Goal: Information Seeking & Learning: Check status

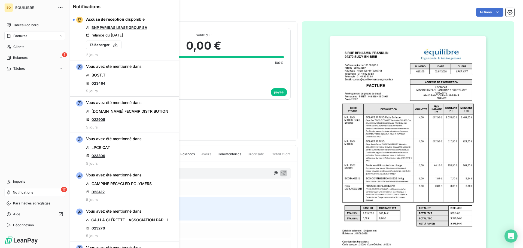
click at [22, 192] on span "Notifications" at bounding box center [23, 192] width 20 height 5
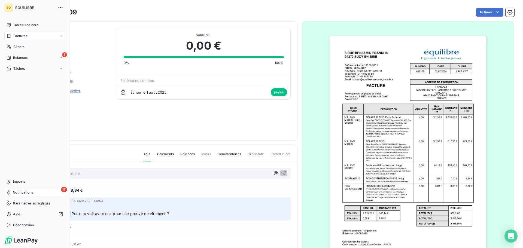
click at [28, 192] on span "Notifications" at bounding box center [23, 192] width 20 height 5
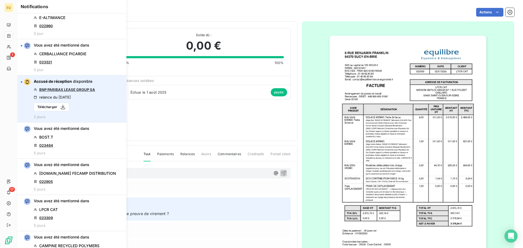
scroll to position [490, 0]
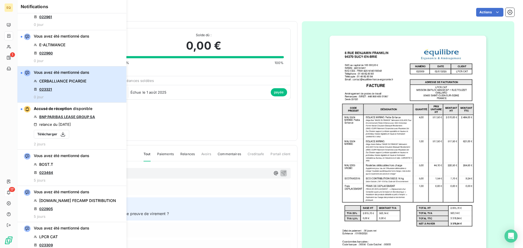
click at [65, 80] on span "CERBALLIANCE PICARDIE" at bounding box center [62, 80] width 47 height 5
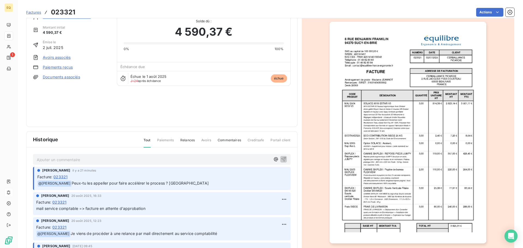
scroll to position [28, 0]
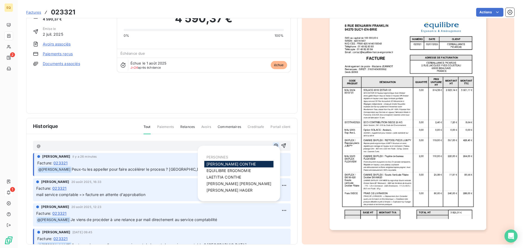
click at [273, 144] on icon "button" at bounding box center [275, 145] width 5 height 5
click at [219, 162] on span "[PERSON_NAME]" at bounding box center [231, 164] width 49 height 5
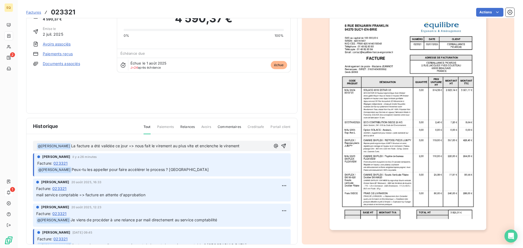
drag, startPoint x: 278, startPoint y: 144, endPoint x: 252, endPoint y: 147, distance: 26.6
click at [252, 149] on div "﻿ @ [PERSON_NAME] ﻿ La facture a été validée ce jour => nous fait le virement a…" at bounding box center [162, 145] width 250 height 7
click at [251, 146] on p "﻿ @ [PERSON_NAME] ﻿ La facture a été validée ce jour => nous fait le virement a…" at bounding box center [154, 146] width 234 height 7
click at [281, 146] on icon "button" at bounding box center [283, 145] width 5 height 5
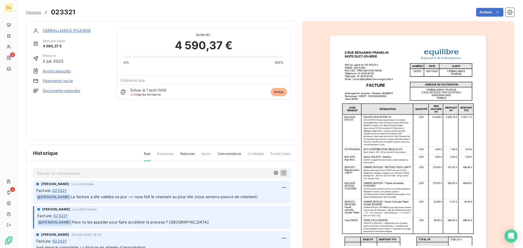
scroll to position [0, 0]
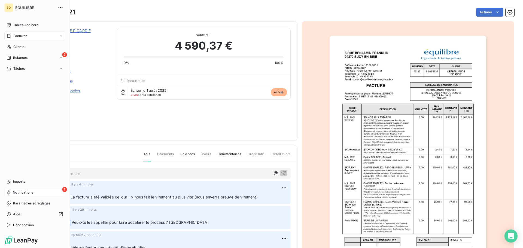
click at [26, 34] on span "Factures" at bounding box center [20, 36] width 14 height 5
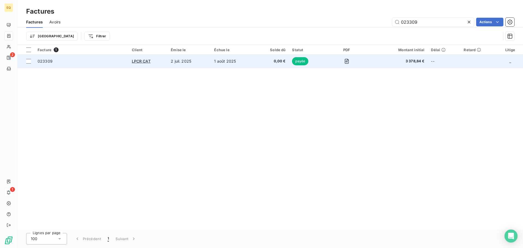
drag, startPoint x: 430, startPoint y: 23, endPoint x: 378, endPoint y: 67, distance: 68.2
click at [364, 23] on div "023309 Actions" at bounding box center [290, 22] width 447 height 9
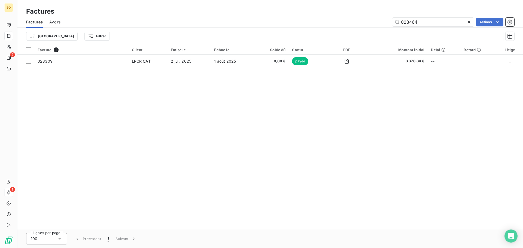
type input "023464"
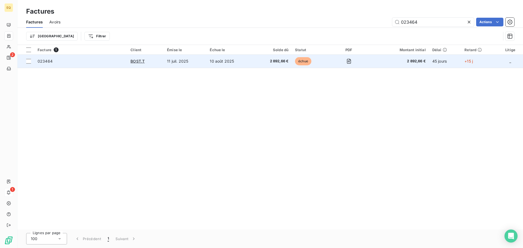
click at [172, 59] on td "11 juil. 2025" at bounding box center [185, 61] width 43 height 13
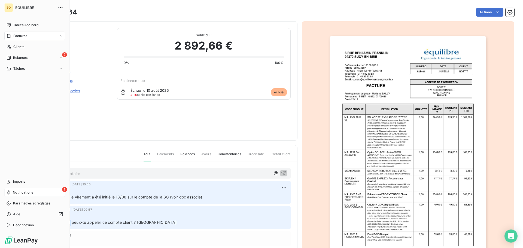
click at [19, 35] on span "Factures" at bounding box center [20, 36] width 14 height 5
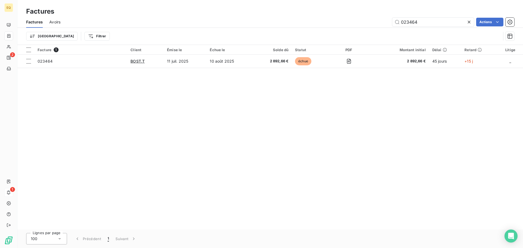
drag, startPoint x: 431, startPoint y: 23, endPoint x: 394, endPoint y: 40, distance: 41.1
click at [384, 24] on div "023464 Actions" at bounding box center [290, 22] width 447 height 9
type input "023398"
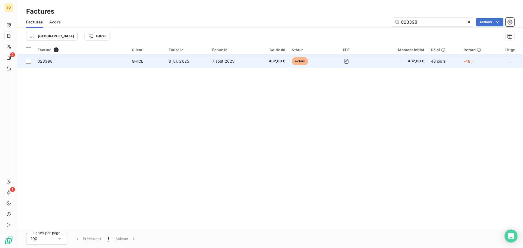
click at [169, 62] on td "8 juil. 2025" at bounding box center [186, 61] width 43 height 13
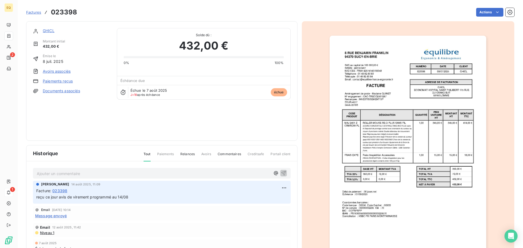
click at [51, 30] on link "GHICL" at bounding box center [49, 30] width 12 height 5
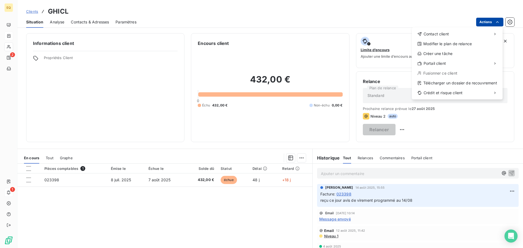
click at [489, 20] on html "EQ 2 1 Clients GHICL Situation Analyse Contacts & Adresses Paramètres Actions C…" at bounding box center [261, 124] width 523 height 248
click at [484, 23] on html "EQ 2 1 Clients GHICL Situation Analyse Contacts & Adresses Paramètres Actions C…" at bounding box center [261, 124] width 523 height 248
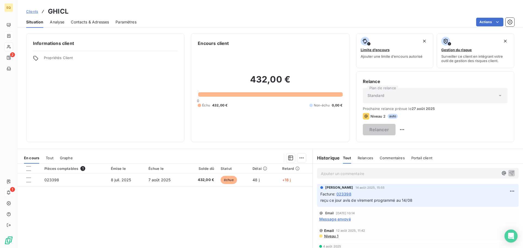
click at [484, 23] on html "EQ 2 1 Clients GHICL Situation Analyse Contacts & Adresses Paramètres Actions I…" at bounding box center [261, 124] width 523 height 248
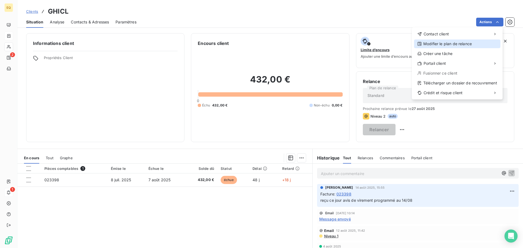
click at [464, 45] on div "Modifier le plan de relance" at bounding box center [457, 44] width 86 height 9
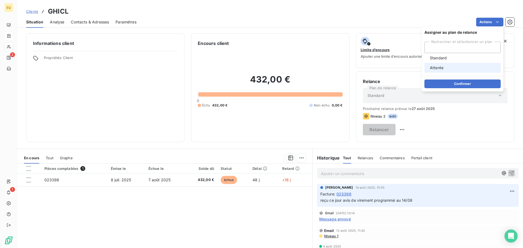
click at [428, 68] on div at bounding box center [428, 68] width 0 height 0
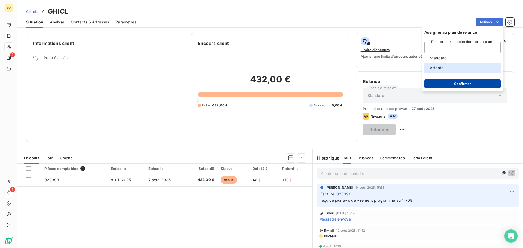
click at [457, 82] on button "Confirmer" at bounding box center [462, 84] width 76 height 9
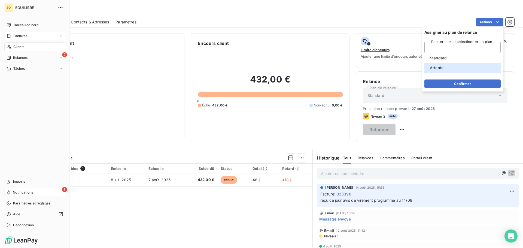
click at [15, 35] on span "Factures" at bounding box center [20, 36] width 14 height 5
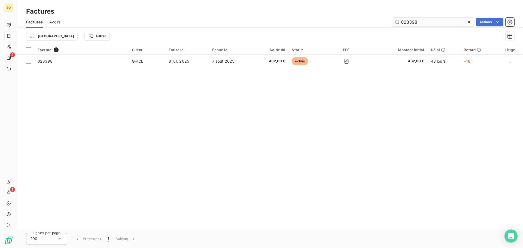
drag, startPoint x: 422, startPoint y: 24, endPoint x: 397, endPoint y: 23, distance: 24.8
click at [397, 23] on input "023398" at bounding box center [433, 22] width 82 height 9
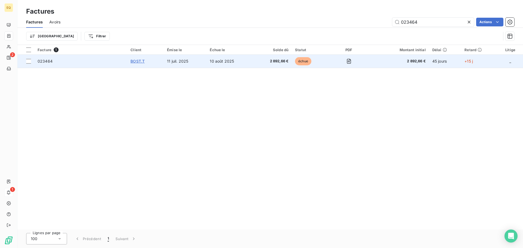
type input "023464"
click at [139, 63] on span "BOST.T" at bounding box center [137, 61] width 14 height 5
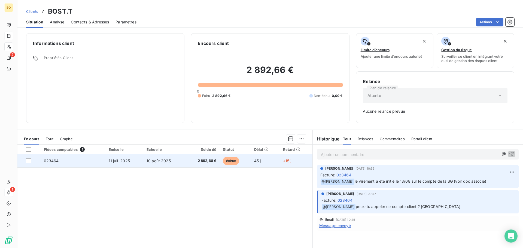
click at [156, 160] on span "10 août 2025" at bounding box center [159, 161] width 24 height 5
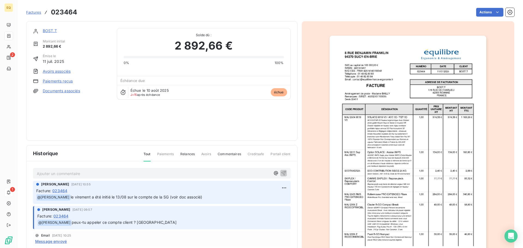
click at [52, 90] on link "Documents associés" at bounding box center [61, 90] width 37 height 5
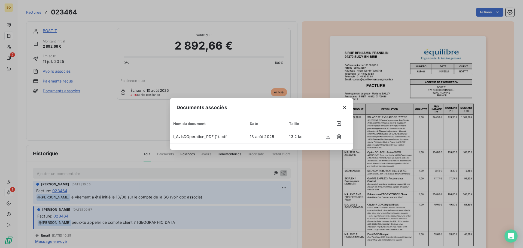
click at [62, 117] on div "Documents associés Nom du document Date Taille I_AvisDOperation_PDF (1).pdf [DA…" at bounding box center [261, 124] width 523 height 248
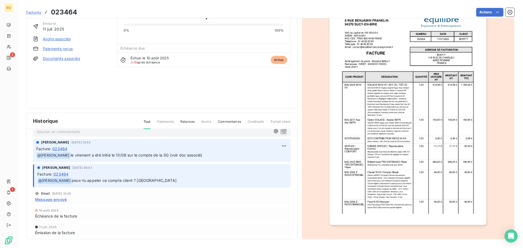
scroll to position [14, 0]
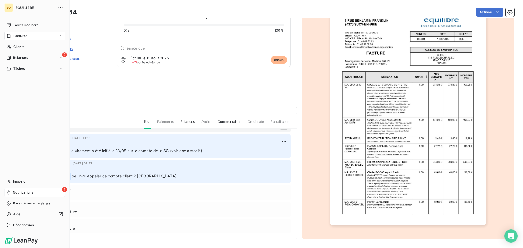
click at [32, 192] on span "Notifications" at bounding box center [23, 192] width 20 height 5
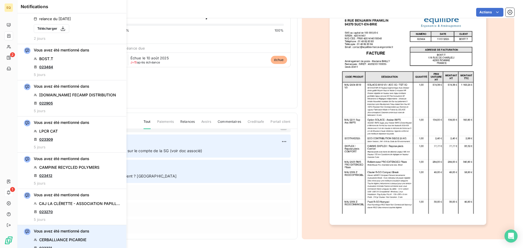
scroll to position [608, 0]
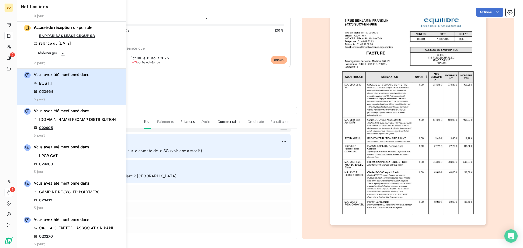
click at [71, 86] on div "Vous avez été mentionné dans BOST.T 023464 5 jours" at bounding box center [62, 86] width 56 height 29
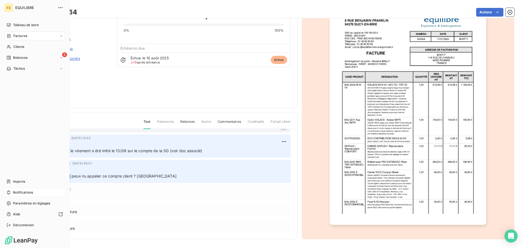
click at [29, 190] on span "Notifications" at bounding box center [23, 192] width 20 height 5
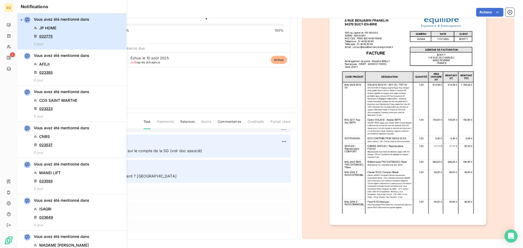
click at [71, 25] on div "Vous avez été mentionné dans JP HOME 022775 0 jour" at bounding box center [62, 31] width 56 height 29
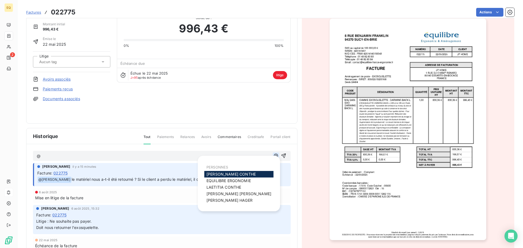
click at [274, 155] on icon "button" at bounding box center [276, 156] width 4 height 4
click at [227, 173] on span "[PERSON_NAME]" at bounding box center [231, 174] width 49 height 5
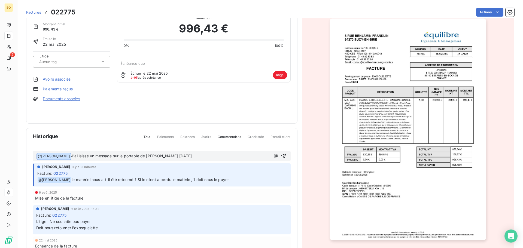
drag, startPoint x: 204, startPoint y: 155, endPoint x: 72, endPoint y: 159, distance: 132.2
click at [72, 159] on p "﻿ @ [PERSON_NAME] ﻿ J'ai laissé un message sur le portable de [PERSON_NAME] [DA…" at bounding box center [154, 156] width 234 height 7
click at [120, 171] on div "Facture : 022775" at bounding box center [162, 174] width 250 height 6
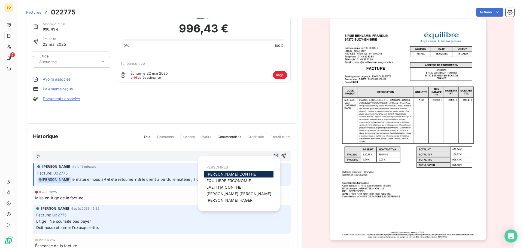
click at [273, 155] on icon "button" at bounding box center [275, 155] width 5 height 5
click at [224, 174] on span "[PERSON_NAME]" at bounding box center [231, 174] width 49 height 5
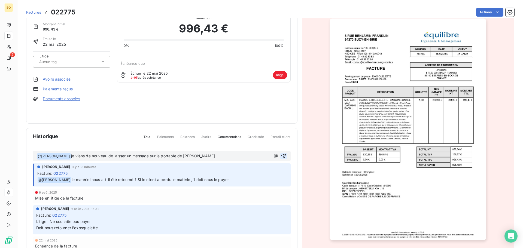
click at [281, 155] on icon "button" at bounding box center [283, 155] width 5 height 5
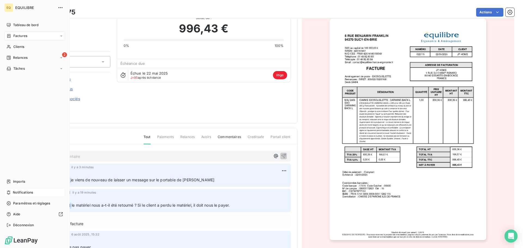
click at [29, 191] on span "Notifications" at bounding box center [23, 192] width 20 height 5
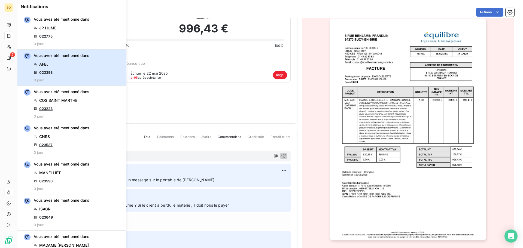
click at [67, 67] on div "Vous avez été mentionné dans AFEJI 023393 0 jour" at bounding box center [62, 67] width 56 height 29
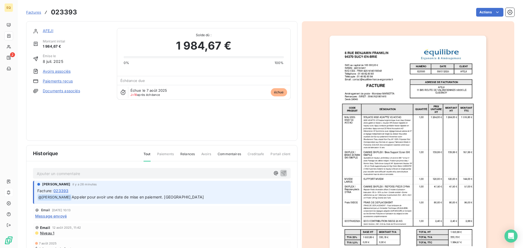
scroll to position [1, 0]
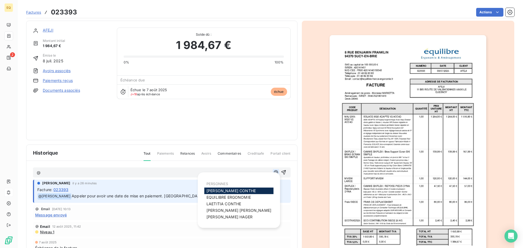
click at [273, 171] on icon "button" at bounding box center [275, 172] width 5 height 5
click at [215, 191] on span "[PERSON_NAME]" at bounding box center [231, 191] width 49 height 5
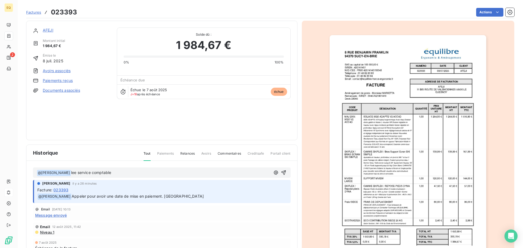
click at [79, 171] on span "lee service comptable" at bounding box center [91, 172] width 40 height 5
click at [123, 172] on p "﻿ @ [PERSON_NAME] ﻿ le service comptable" at bounding box center [154, 173] width 234 height 7
click at [281, 171] on icon "button" at bounding box center [283, 172] width 5 height 5
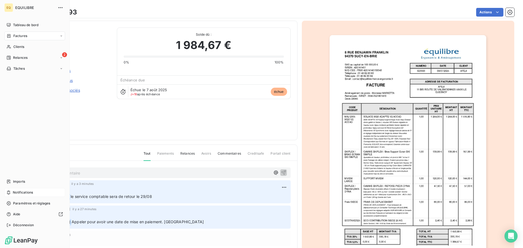
click at [25, 35] on span "Factures" at bounding box center [20, 36] width 14 height 5
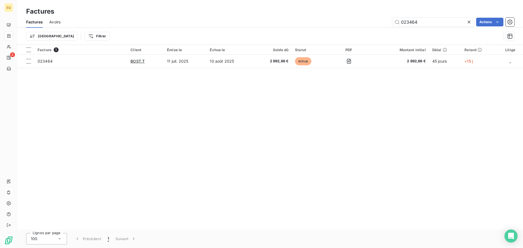
drag, startPoint x: 424, startPoint y: 22, endPoint x: 396, endPoint y: 33, distance: 29.8
click at [399, 24] on input "023464" at bounding box center [433, 22] width 82 height 9
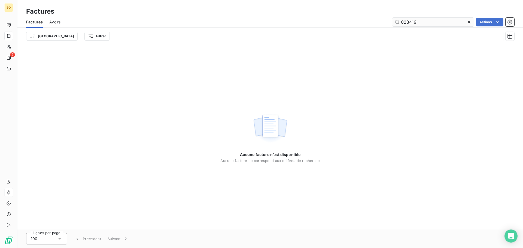
drag, startPoint x: 419, startPoint y: 22, endPoint x: 399, endPoint y: 23, distance: 19.4
click at [399, 23] on input "023419" at bounding box center [433, 22] width 82 height 9
type input "023393"
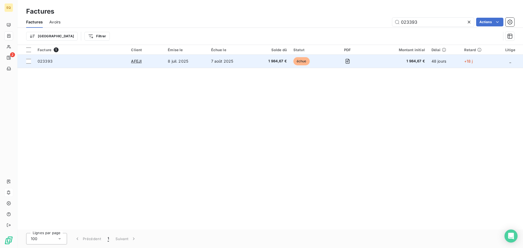
click at [194, 61] on td "8 juil. 2025" at bounding box center [186, 61] width 43 height 13
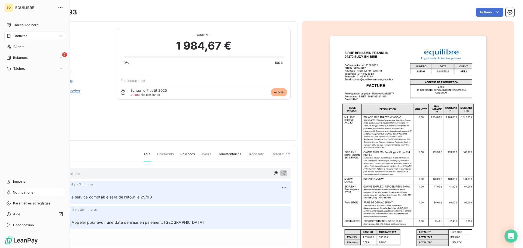
click at [40, 35] on div "Factures" at bounding box center [34, 36] width 61 height 9
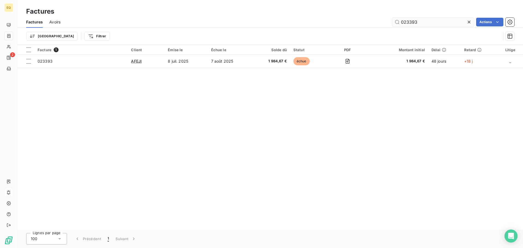
drag, startPoint x: 419, startPoint y: 22, endPoint x: 400, endPoint y: 23, distance: 18.6
click at [400, 23] on input "023393" at bounding box center [433, 22] width 82 height 9
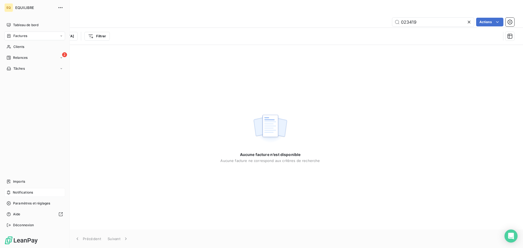
click at [28, 191] on span "Notifications" at bounding box center [23, 192] width 20 height 5
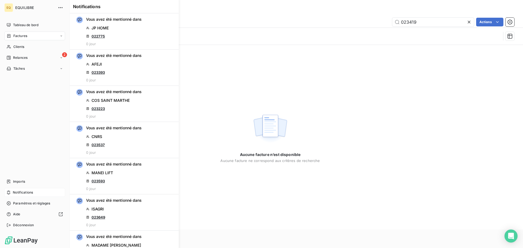
drag, startPoint x: 37, startPoint y: 36, endPoint x: 41, endPoint y: 36, distance: 4.9
click at [37, 36] on div "Factures" at bounding box center [34, 36] width 61 height 9
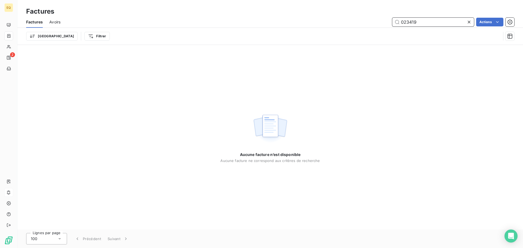
drag, startPoint x: 424, startPoint y: 22, endPoint x: 396, endPoint y: 22, distance: 27.2
click at [396, 22] on input "023419" at bounding box center [433, 22] width 82 height 9
type input "023419"
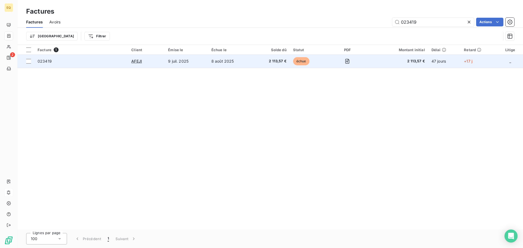
click at [222, 60] on td "8 août 2025" at bounding box center [230, 61] width 45 height 13
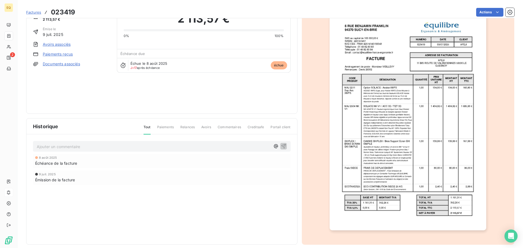
scroll to position [28, 0]
click at [274, 144] on icon "button" at bounding box center [276, 146] width 4 height 4
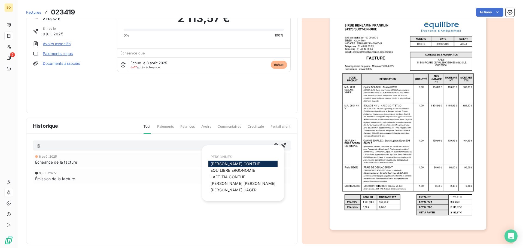
click at [220, 164] on span "[PERSON_NAME]" at bounding box center [235, 164] width 49 height 5
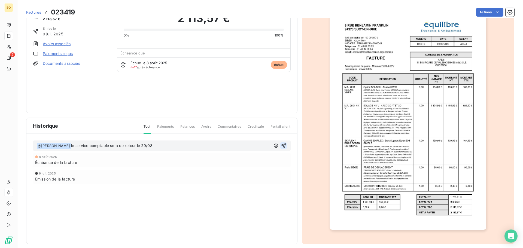
click at [281, 144] on icon "button" at bounding box center [283, 145] width 5 height 5
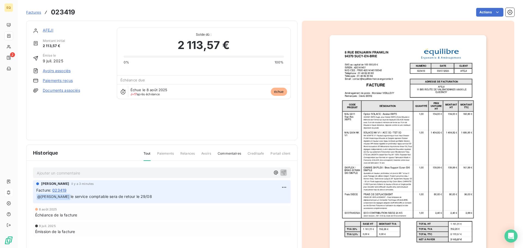
scroll to position [0, 0]
click at [49, 30] on link "AFEJI" at bounding box center [48, 30] width 11 height 5
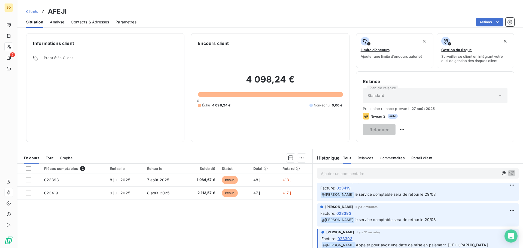
scroll to position [8, 0]
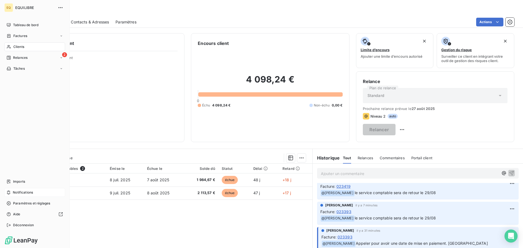
click at [27, 34] on span "Factures" at bounding box center [20, 36] width 14 height 5
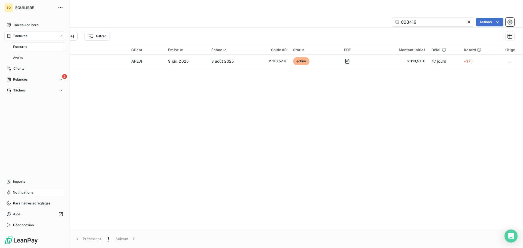
click at [22, 192] on span "Notifications" at bounding box center [23, 192] width 20 height 5
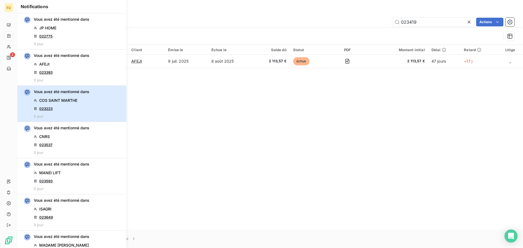
click at [66, 106] on div "Vous avez été mentionné dans COS SAINT [PERSON_NAME] 023223 0 jour" at bounding box center [62, 103] width 56 height 29
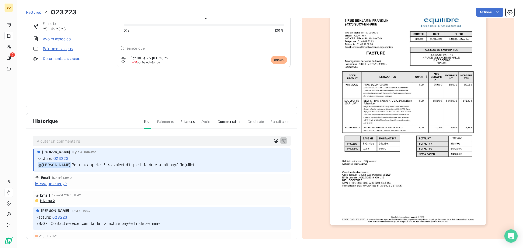
drag, startPoint x: 270, startPoint y: 139, endPoint x: 266, endPoint y: 141, distance: 4.9
click at [273, 139] on icon "button" at bounding box center [275, 140] width 5 height 5
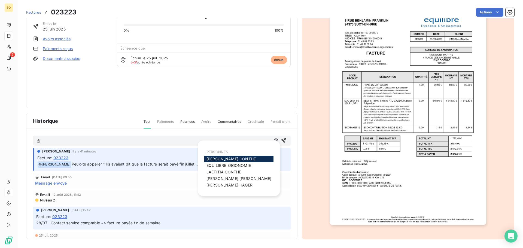
click at [220, 158] on span "[PERSON_NAME]" at bounding box center [231, 159] width 49 height 5
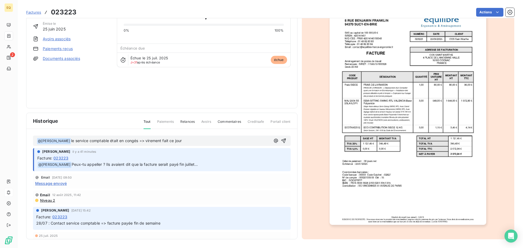
click at [77, 141] on span "le service comptable était en congés => virement fait ce jour" at bounding box center [126, 140] width 111 height 5
click at [281, 138] on icon "button" at bounding box center [283, 140] width 5 height 5
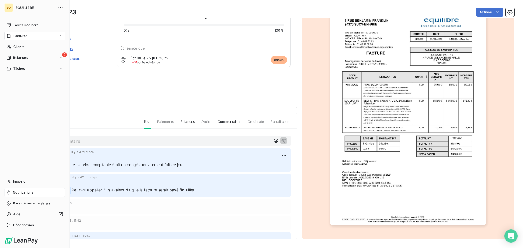
click at [29, 191] on span "Notifications" at bounding box center [23, 192] width 20 height 5
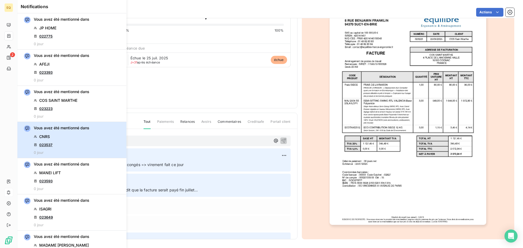
click at [66, 141] on div "Vous avez été mentionné dans CNRS 023537 0 jour" at bounding box center [62, 139] width 56 height 29
